Goal: Information Seeking & Learning: Learn about a topic

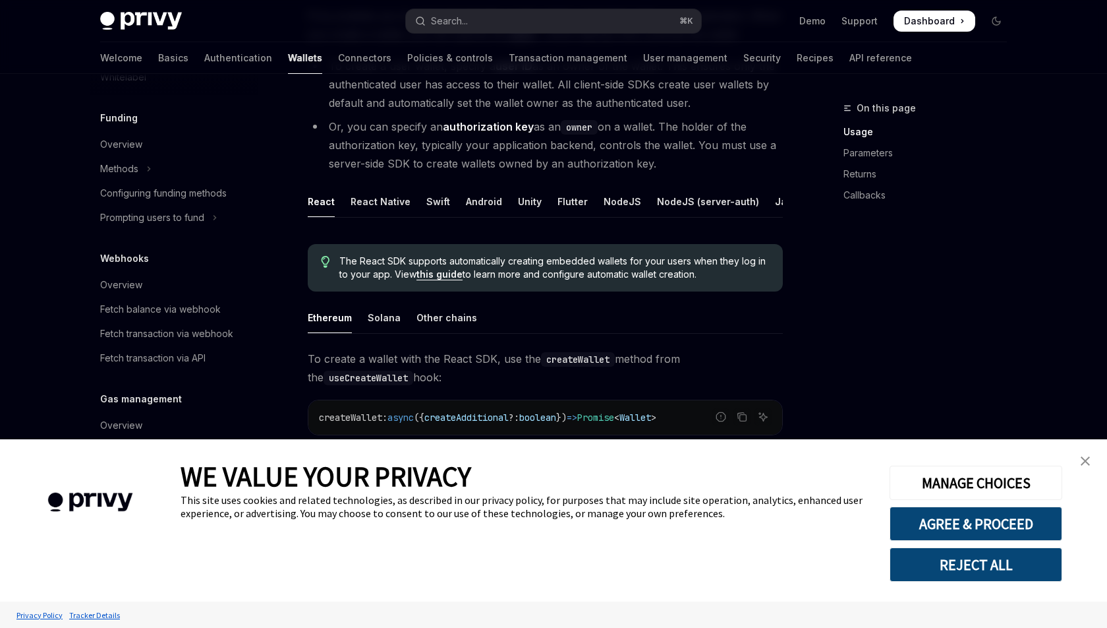
scroll to position [210, 0]
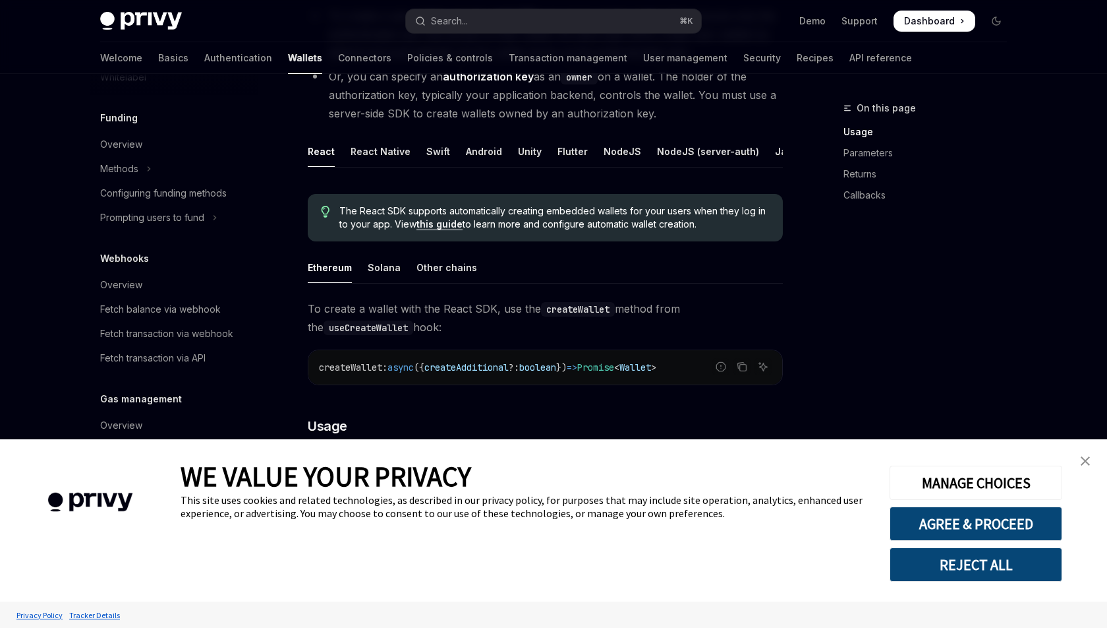
click at [1078, 461] on link "close banner" at bounding box center [1085, 461] width 26 height 26
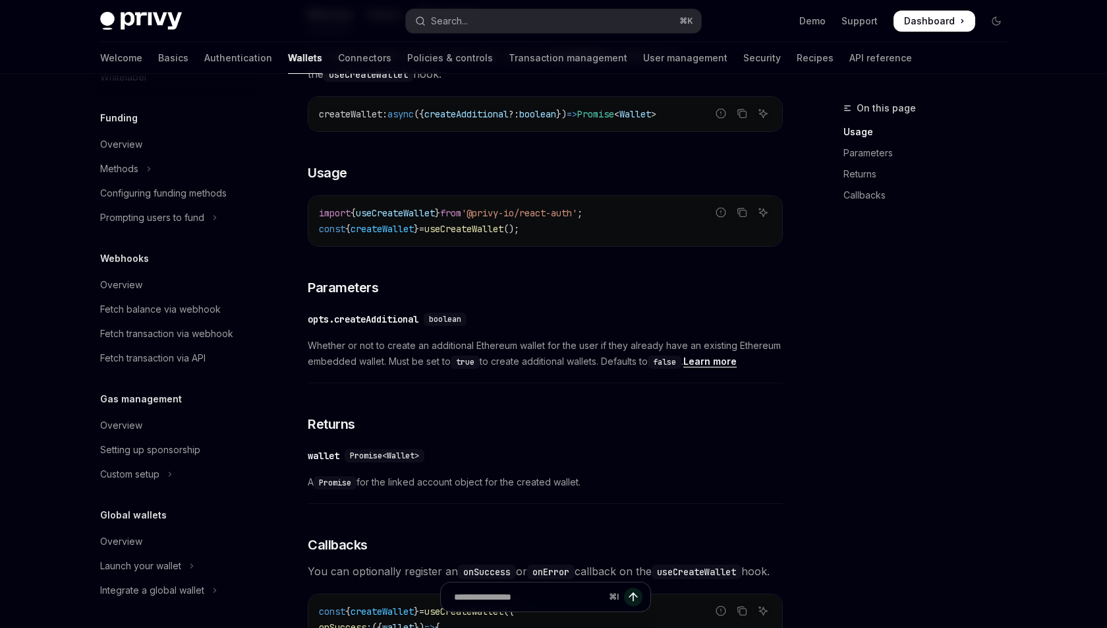
scroll to position [465, 0]
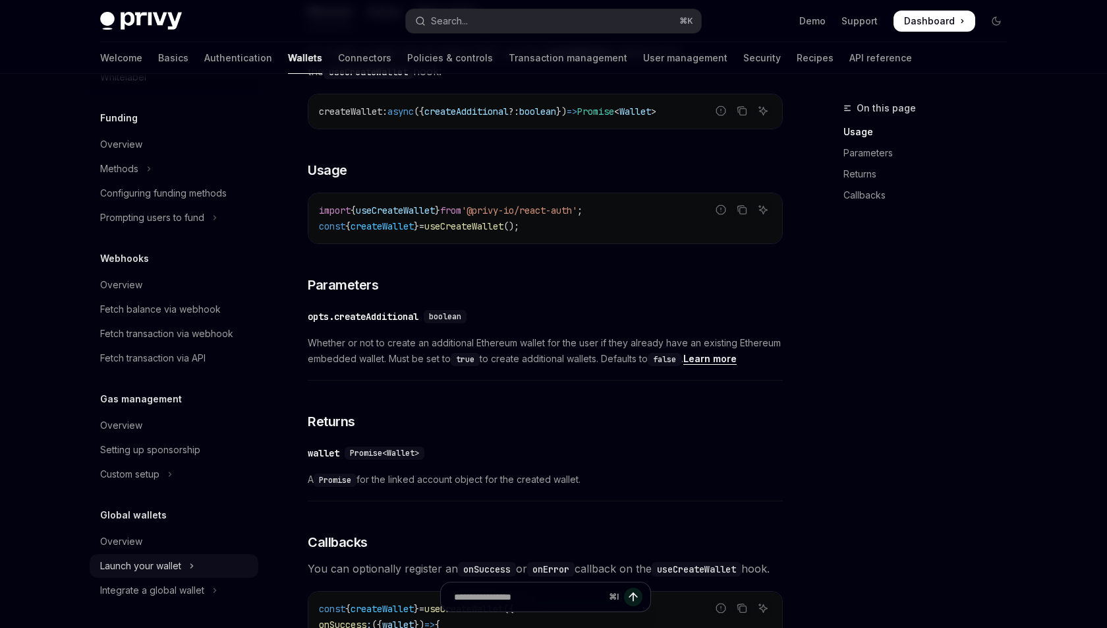
click at [162, 564] on div "Launch your wallet" at bounding box center [140, 566] width 81 height 16
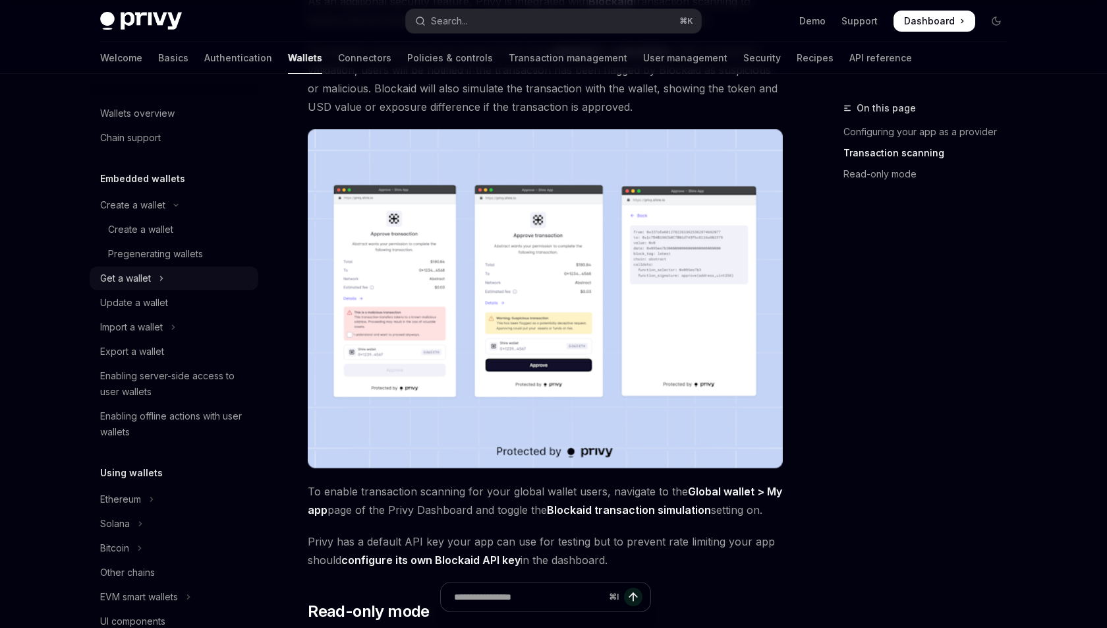
click at [144, 270] on div "Get a wallet" at bounding box center [125, 278] width 51 height 16
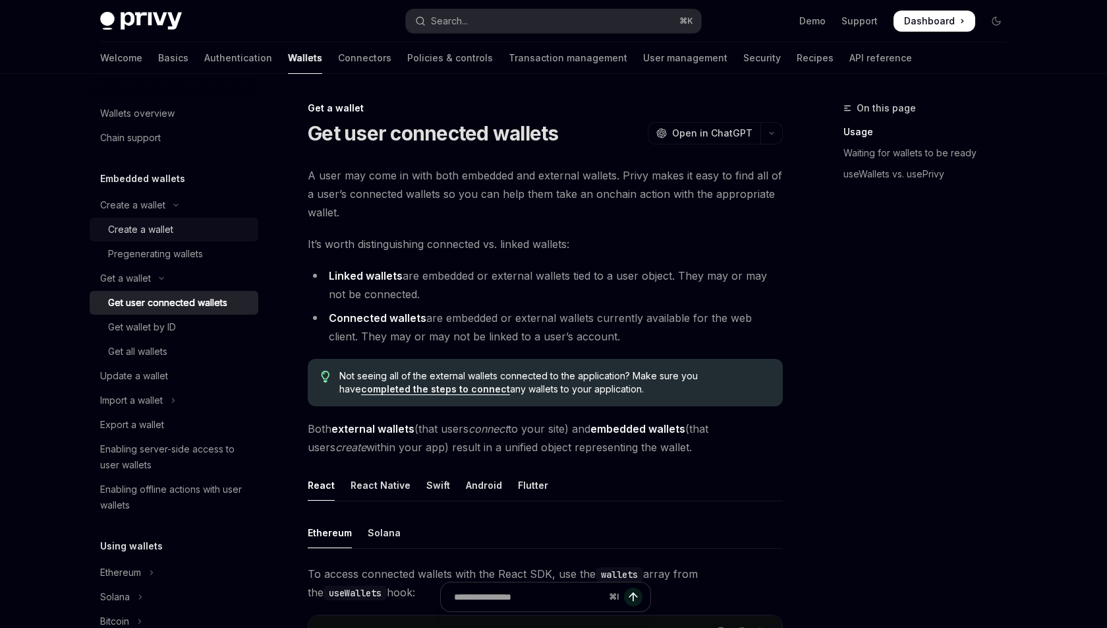
click at [153, 234] on div "Create a wallet" at bounding box center [140, 229] width 65 height 16
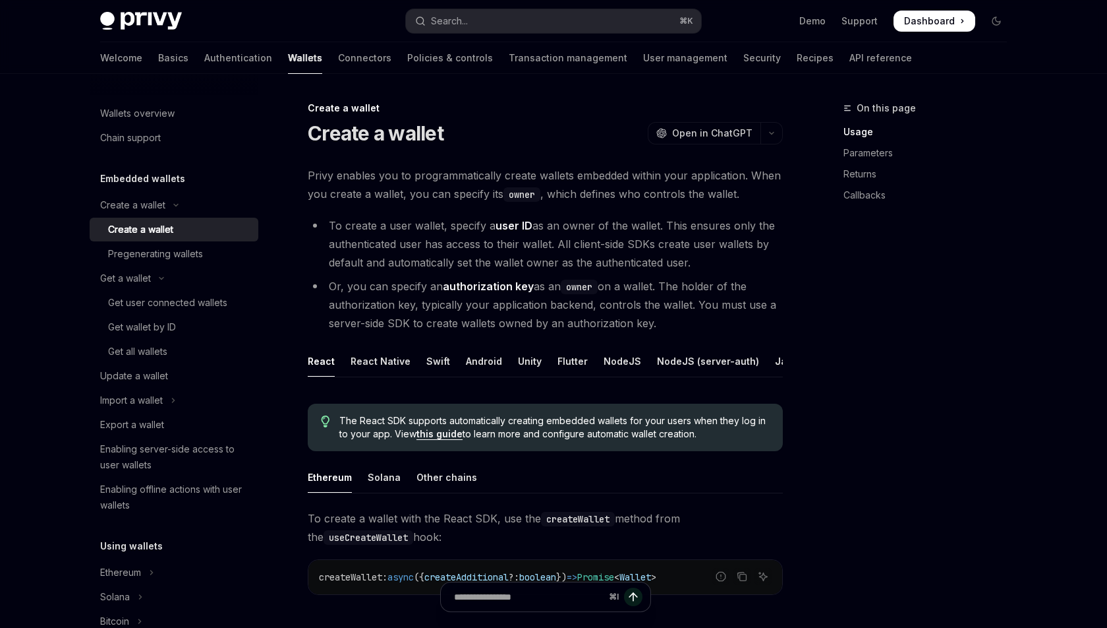
scroll to position [21, 0]
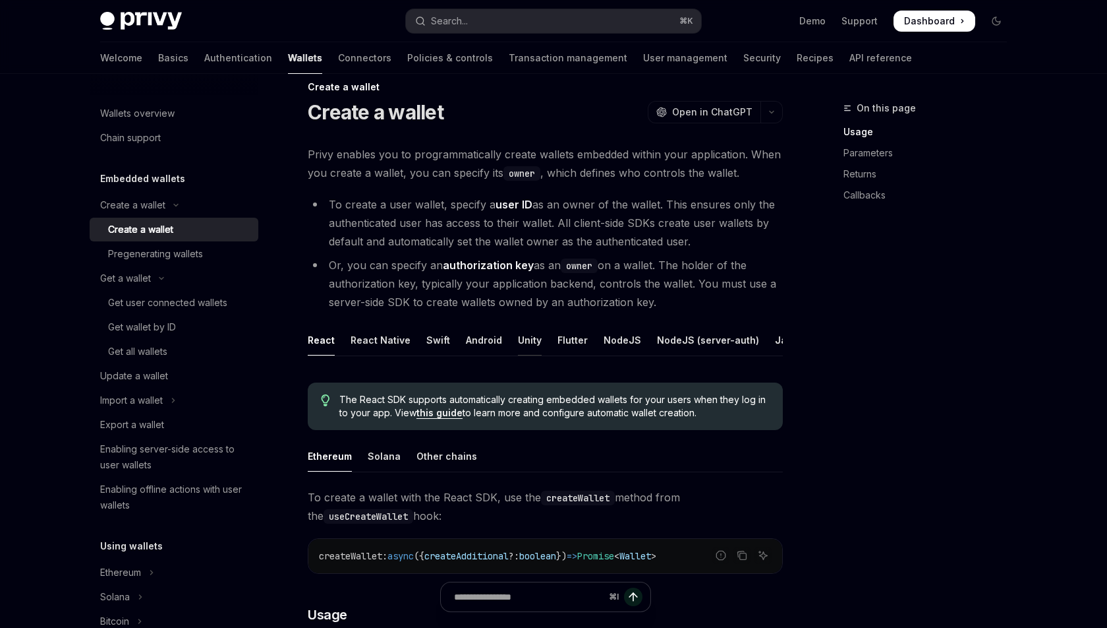
click at [525, 337] on div "Unity" at bounding box center [530, 339] width 24 height 31
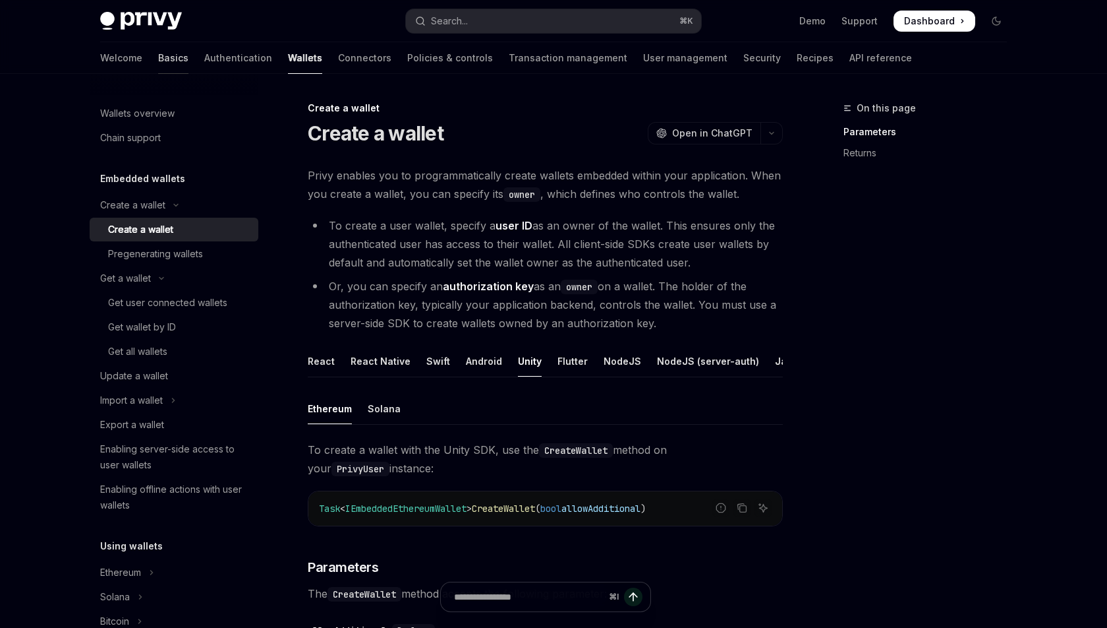
click at [158, 51] on link "Basics" at bounding box center [173, 58] width 30 height 32
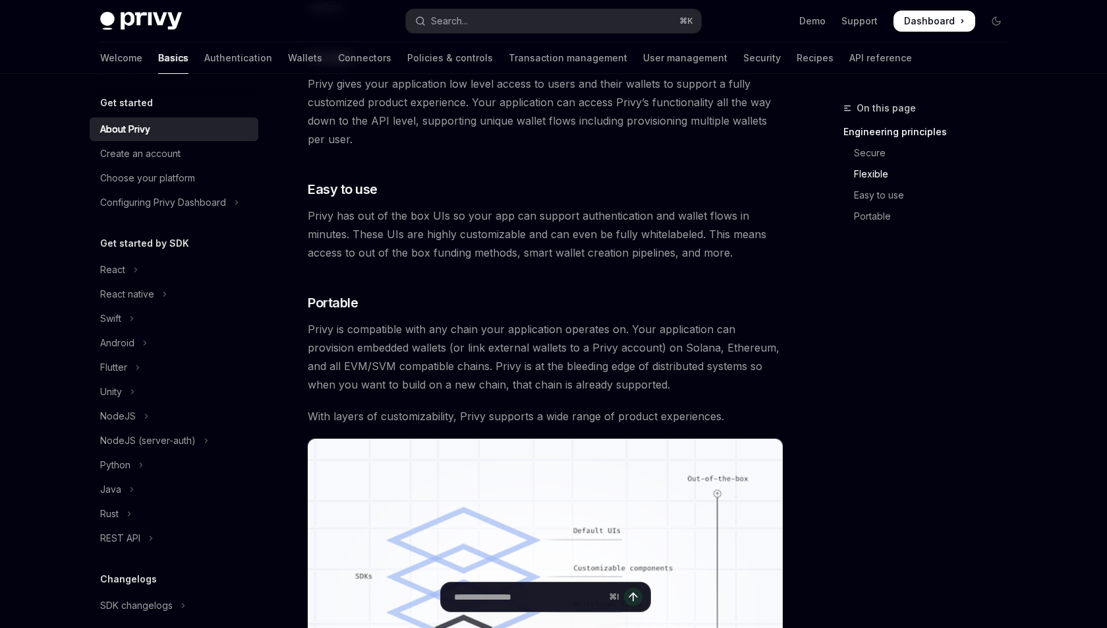
scroll to position [740, 0]
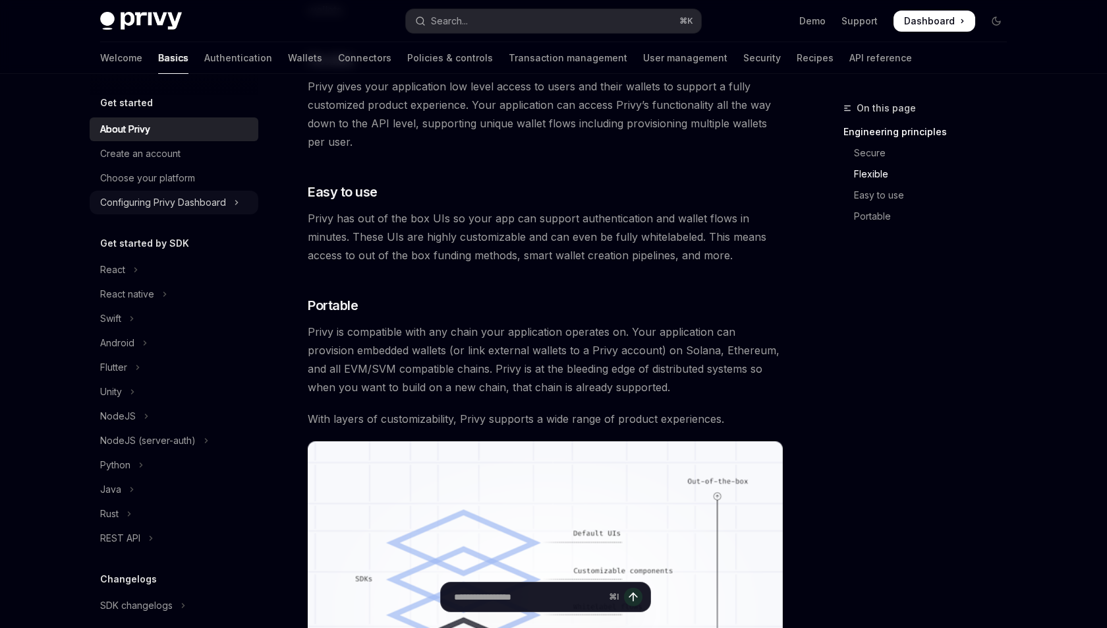
click at [164, 198] on div "Configuring Privy Dashboard" at bounding box center [163, 202] width 126 height 16
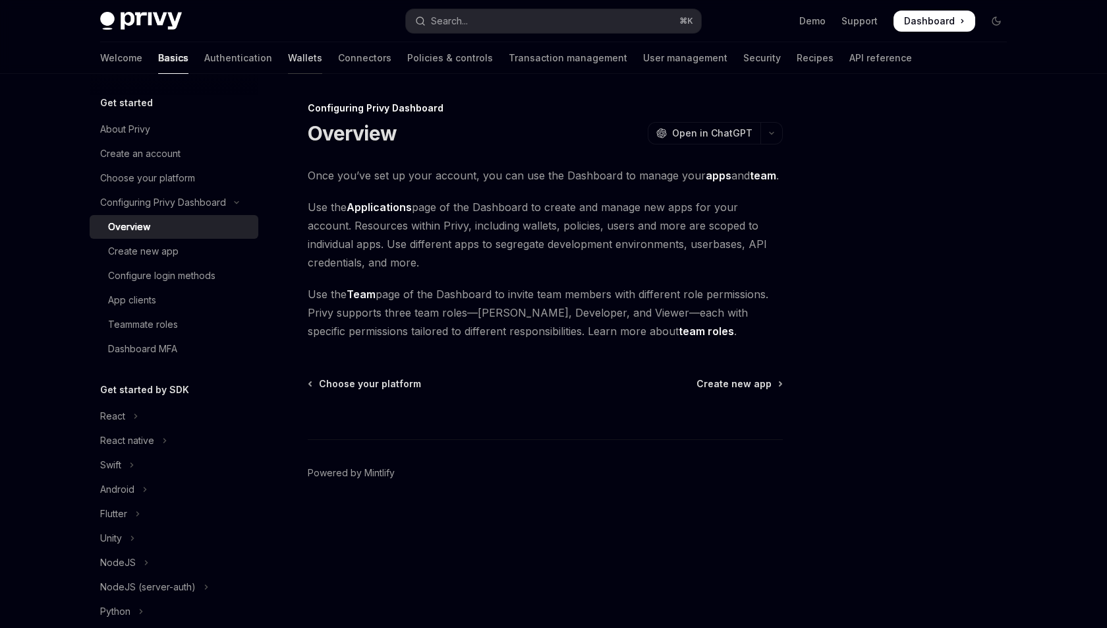
click at [288, 62] on link "Wallets" at bounding box center [305, 58] width 34 height 32
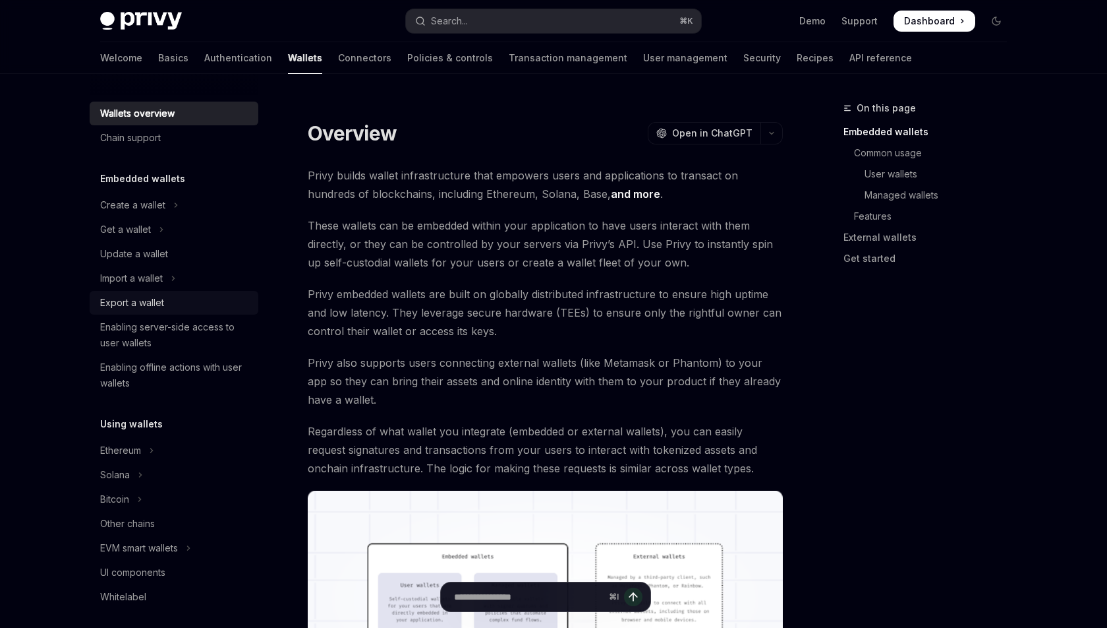
click at [138, 296] on div "Export a wallet" at bounding box center [132, 303] width 64 height 16
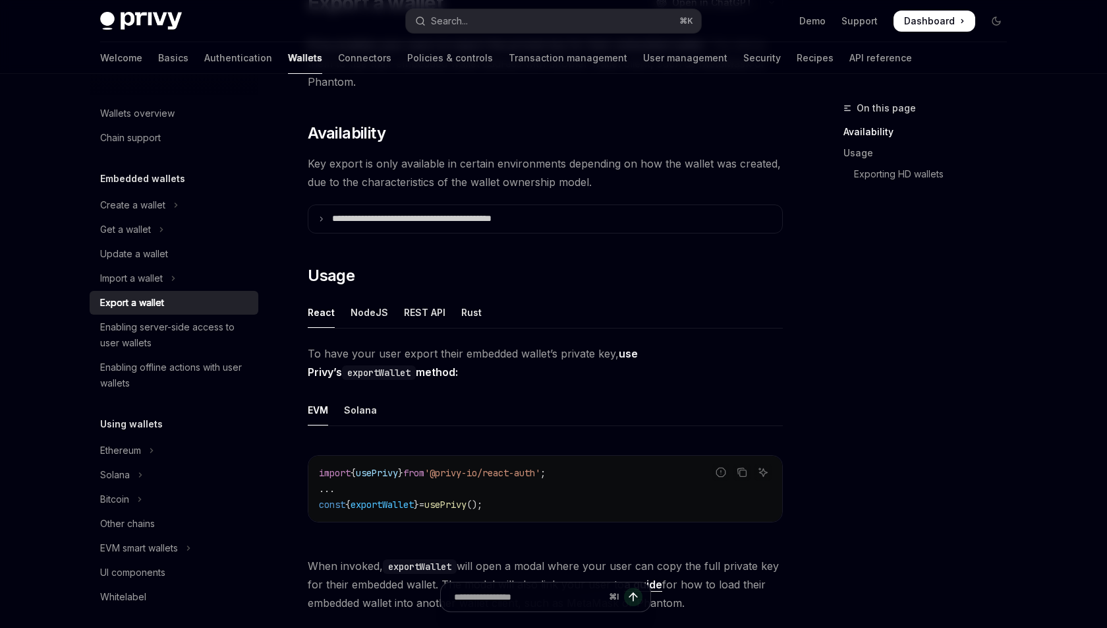
scroll to position [129, 0]
click at [150, 202] on div "Create a wallet" at bounding box center [132, 205] width 65 height 16
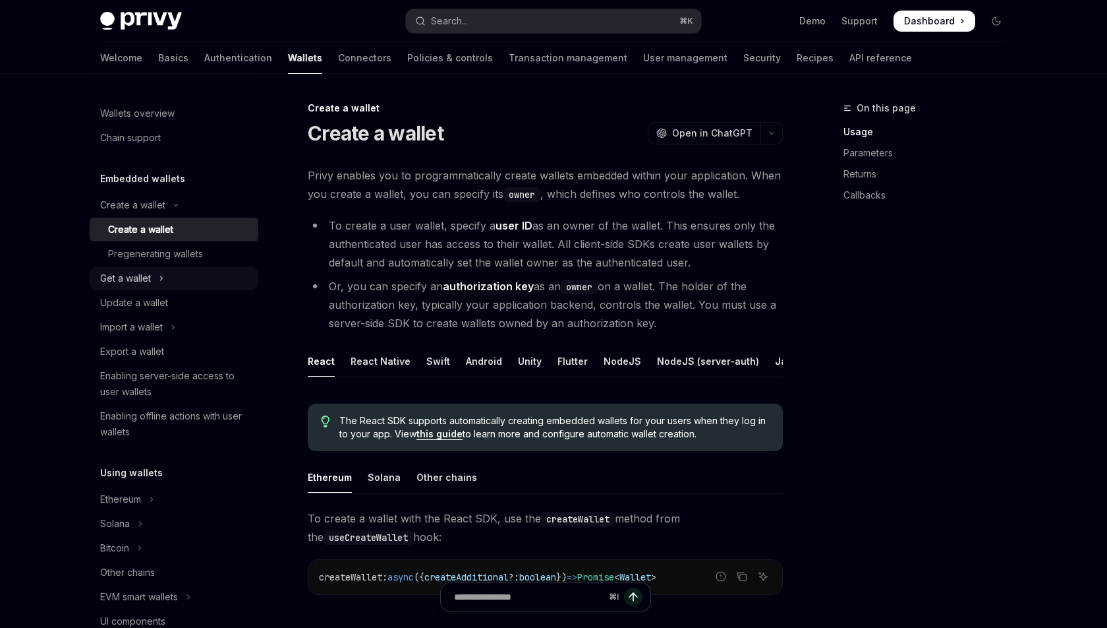
click at [120, 278] on div "Get a wallet" at bounding box center [125, 278] width 51 height 16
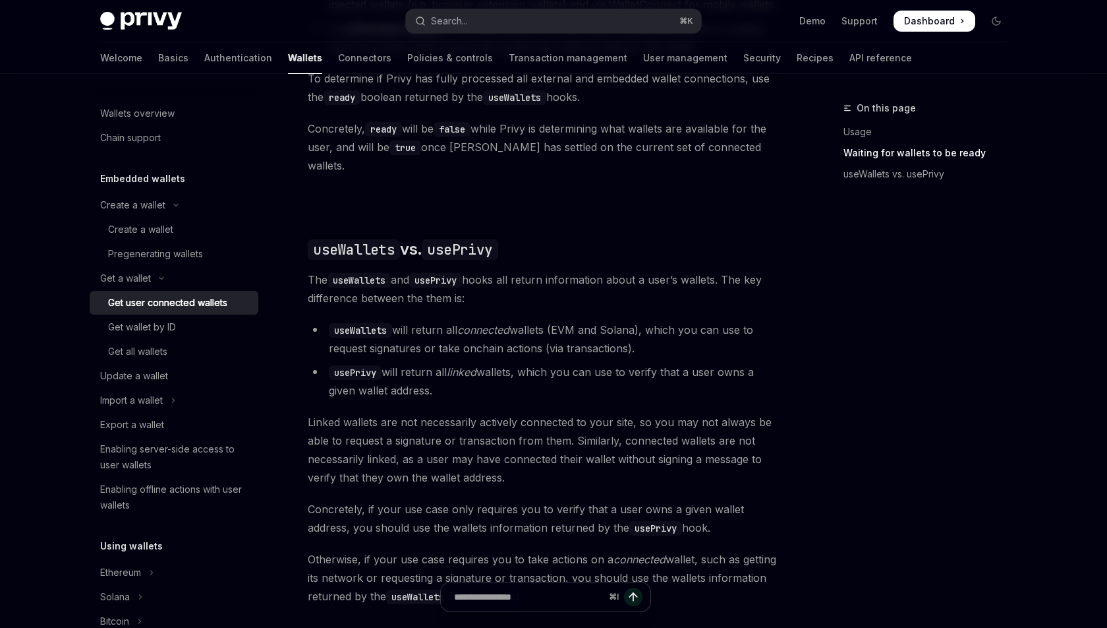
scroll to position [954, 0]
click at [149, 374] on div "Update a wallet" at bounding box center [134, 376] width 68 height 16
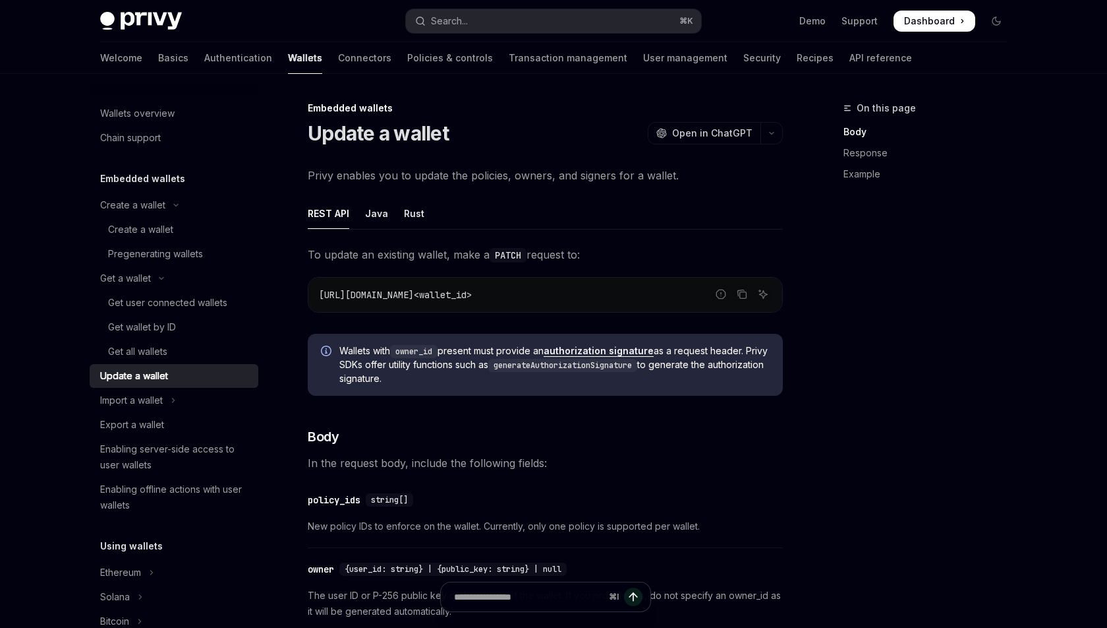
scroll to position [24, 0]
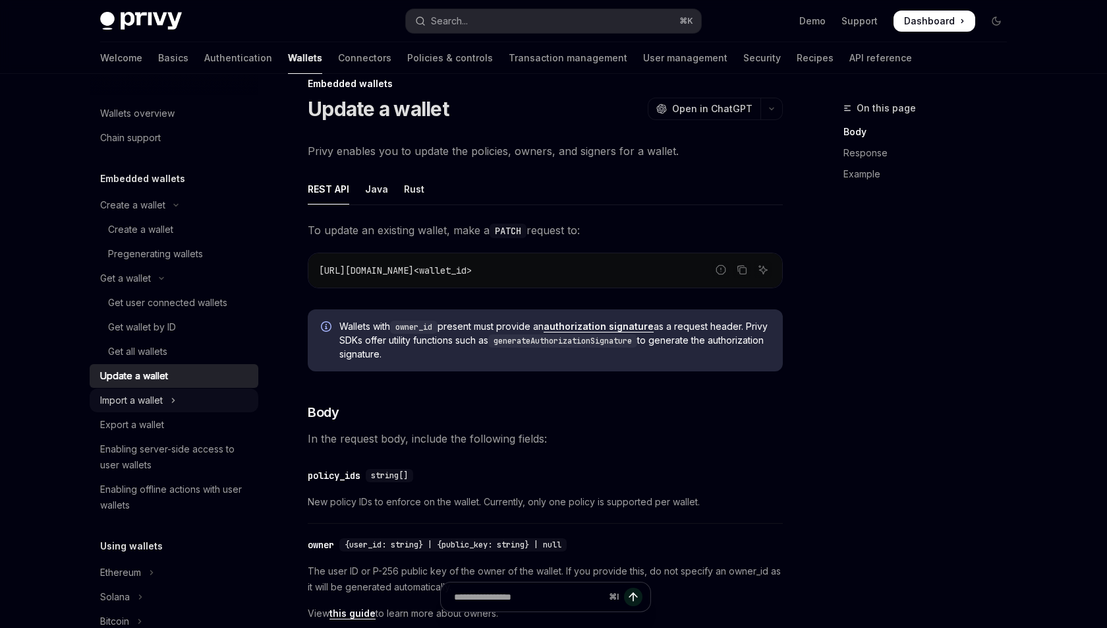
click at [152, 403] on div "Import a wallet" at bounding box center [131, 400] width 63 height 16
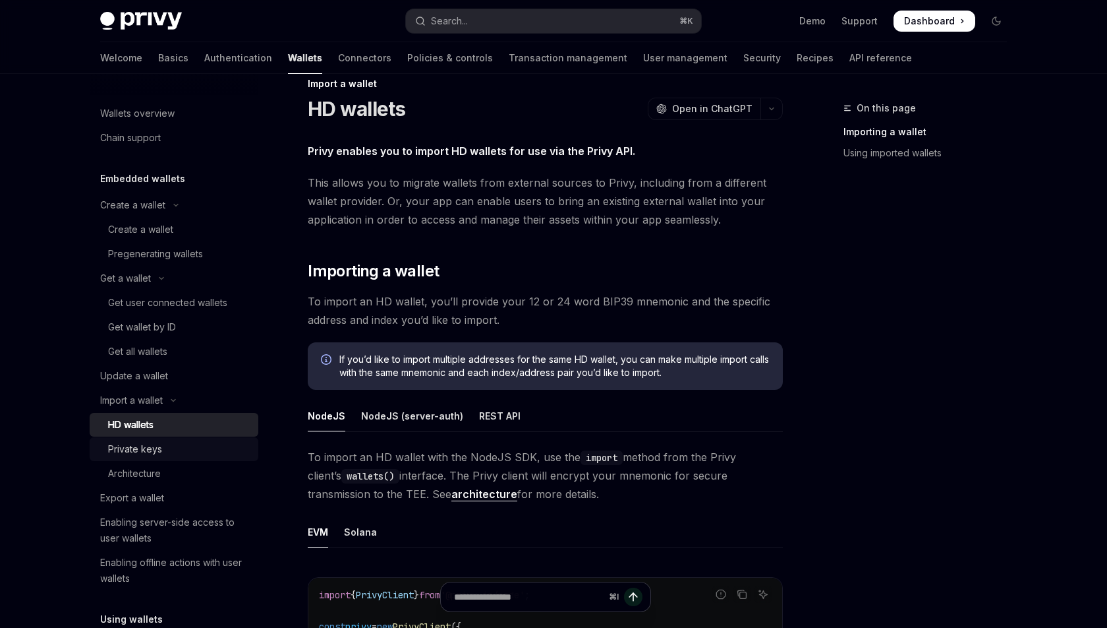
click at [146, 451] on div "Private keys" at bounding box center [135, 449] width 54 height 16
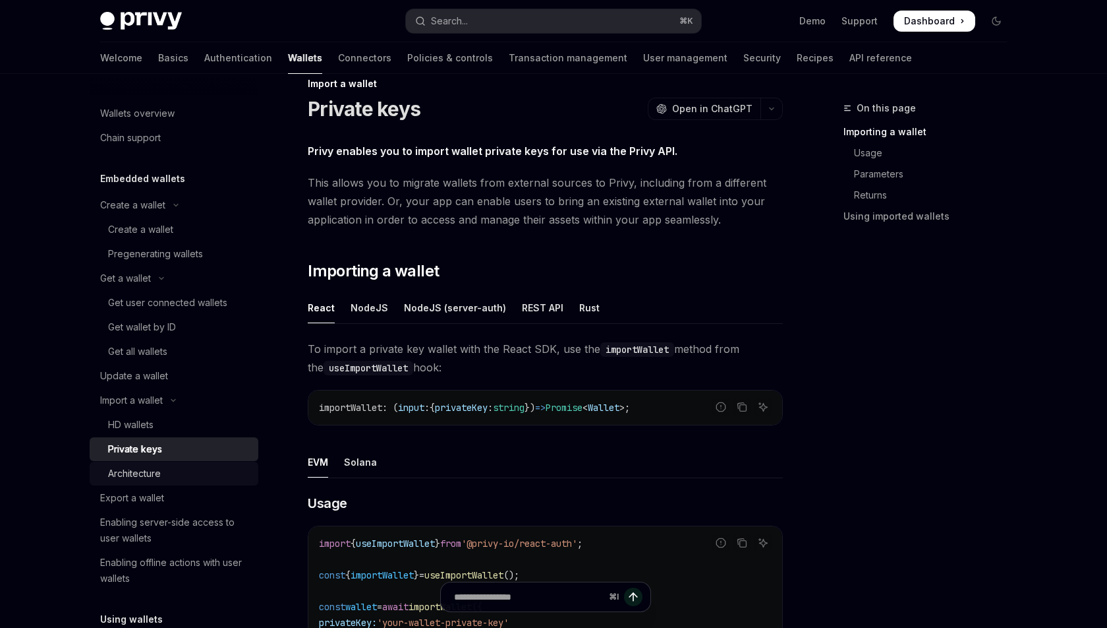
click at [151, 467] on div "Architecture" at bounding box center [134, 473] width 53 height 16
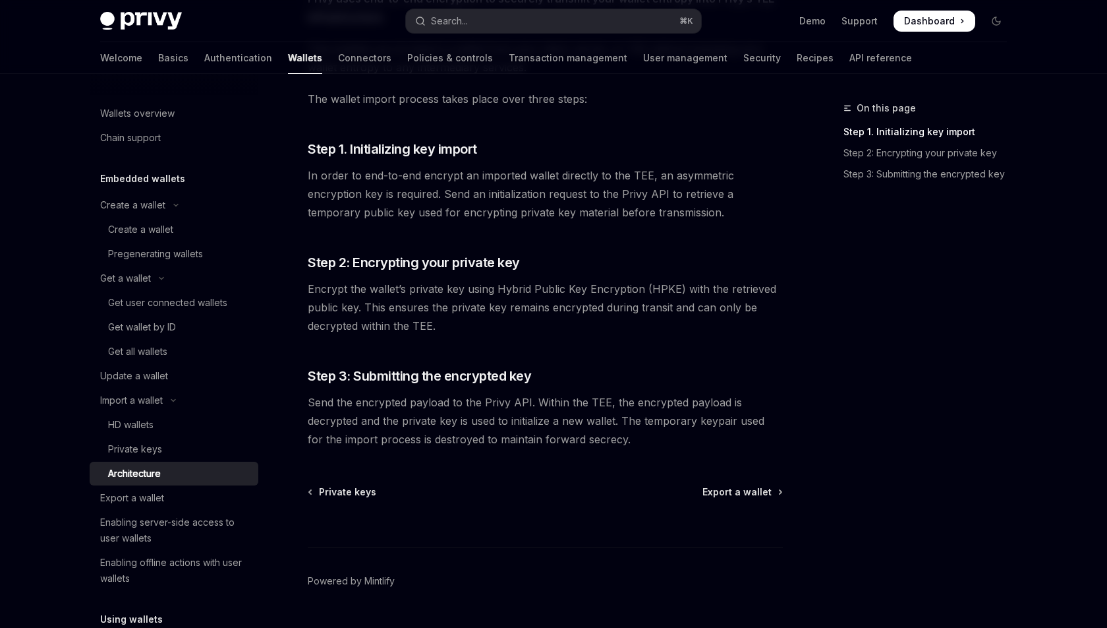
scroll to position [186, 0]
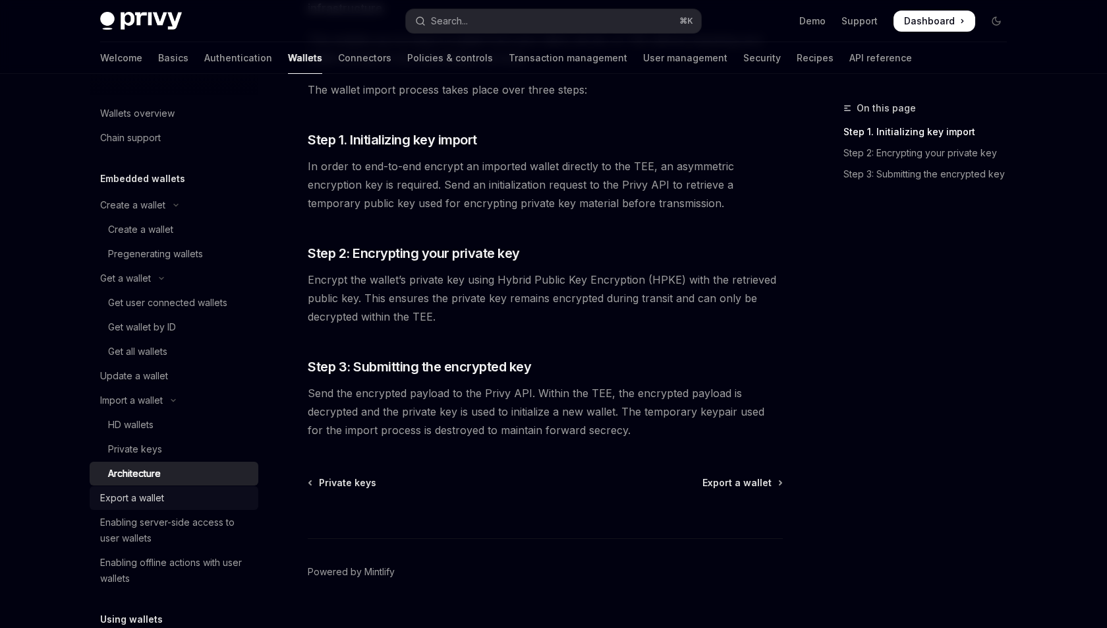
click at [144, 504] on div "Export a wallet" at bounding box center [132, 498] width 64 height 16
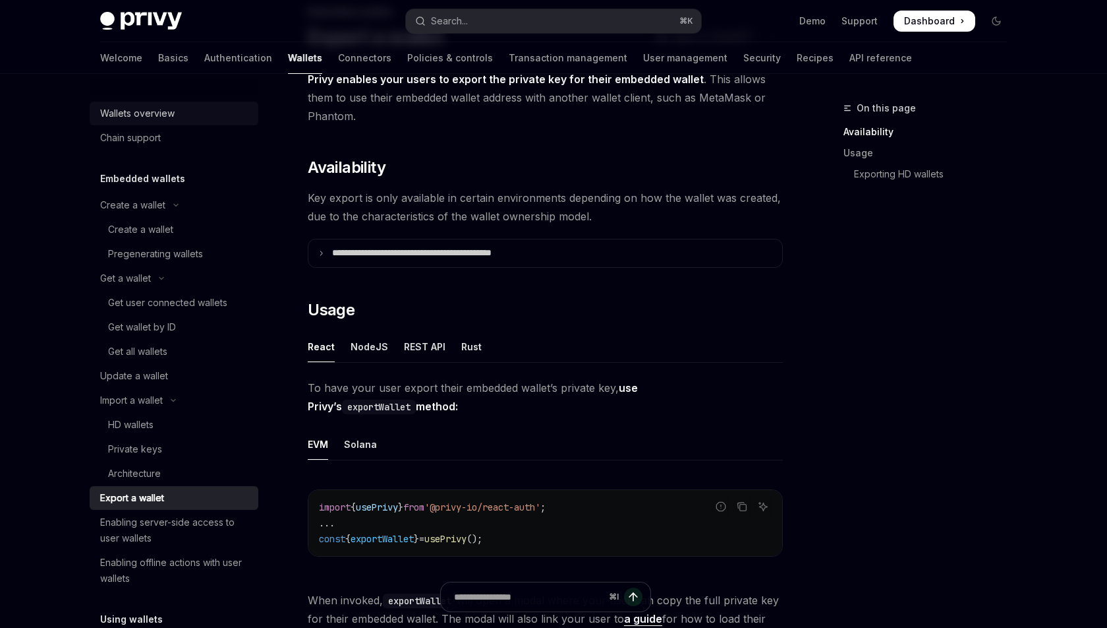
click at [148, 114] on div "Wallets overview" at bounding box center [137, 113] width 74 height 16
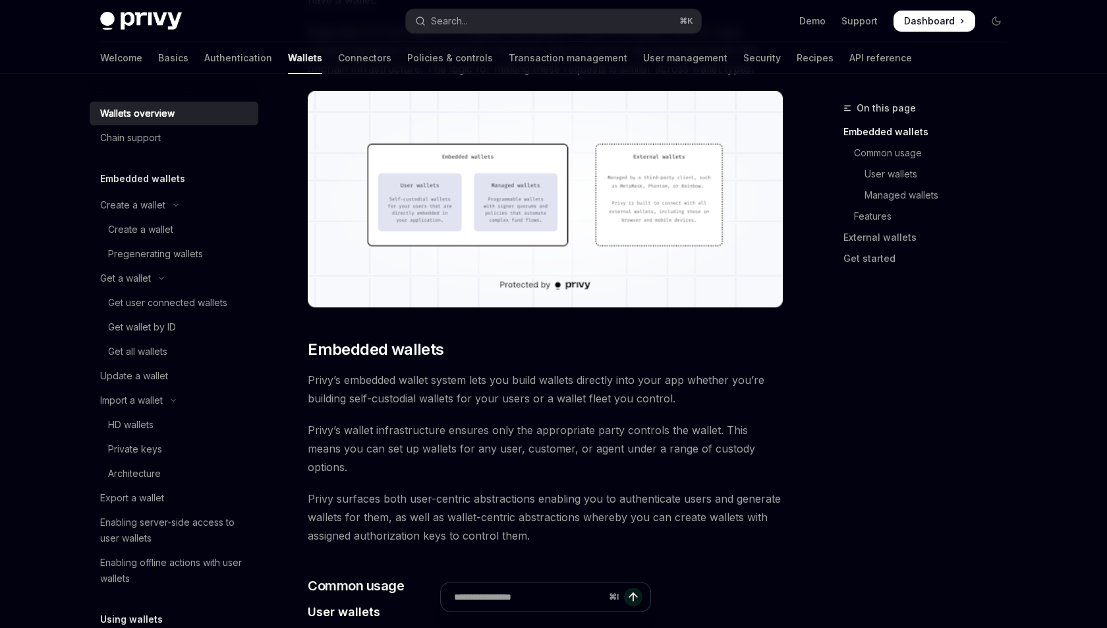
scroll to position [396, 0]
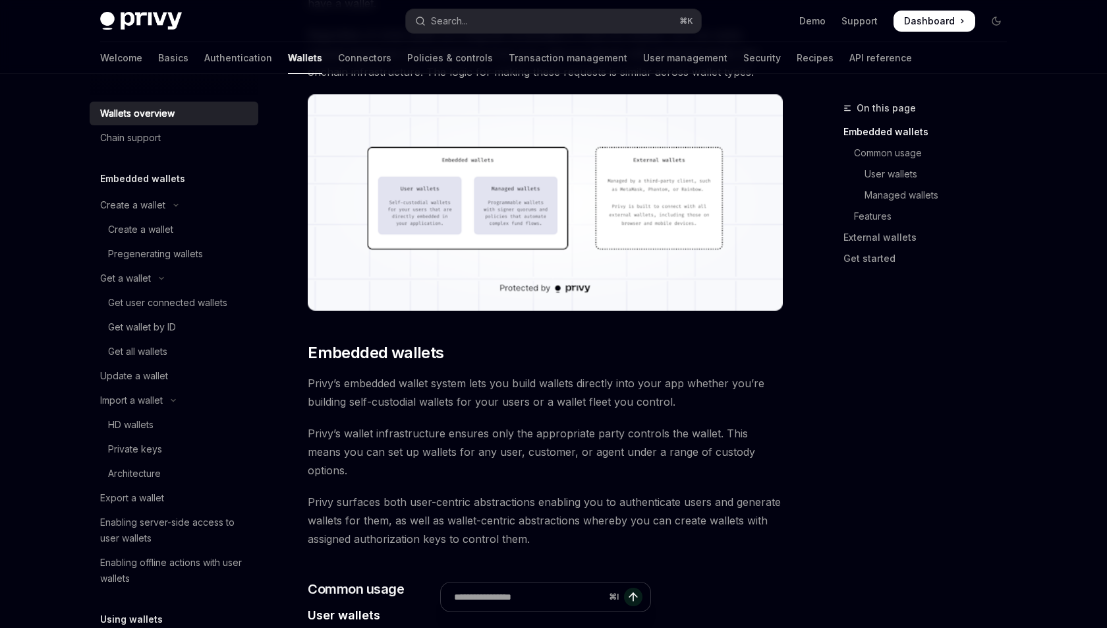
type textarea "*"
